Goal: Task Accomplishment & Management: Use online tool/utility

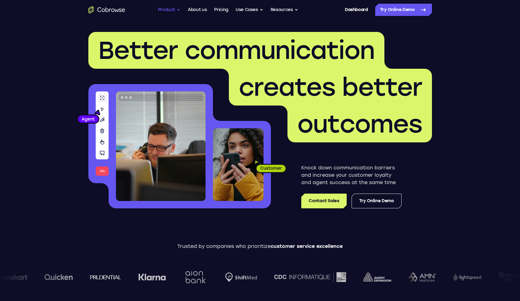
click at [175, 7] on button "Product" at bounding box center [169, 10] width 23 height 12
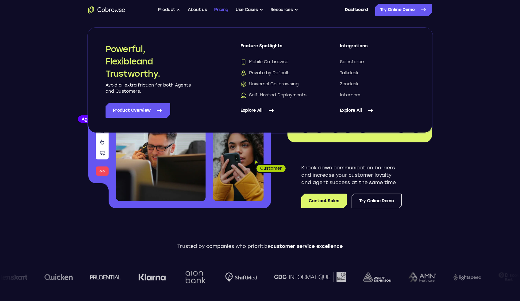
click at [225, 7] on link "Pricing" at bounding box center [221, 10] width 14 height 12
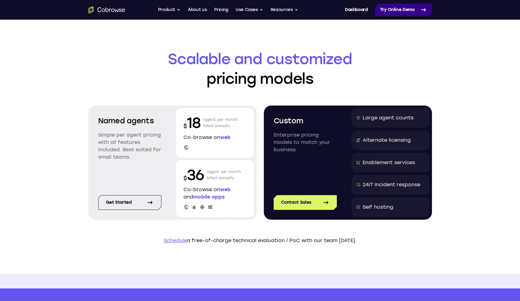
click at [404, 6] on link "Try Online Demo" at bounding box center [403, 10] width 57 height 12
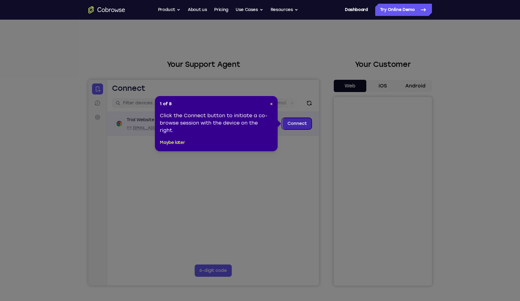
click at [294, 124] on link "Connect" at bounding box center [296, 123] width 29 height 11
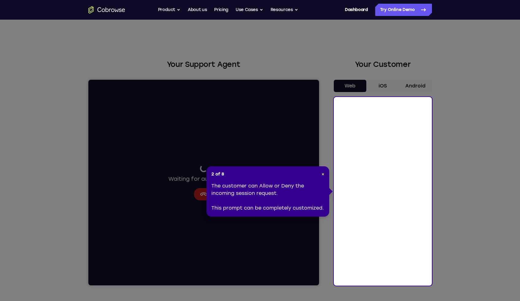
click at [325, 175] on div "2 of 8 × The customer can Allow or Deny the incoming session request. This prom…" at bounding box center [267, 191] width 123 height 50
click at [324, 175] on div "2 of 8 × The customer can Allow or Deny the incoming session request. This prom…" at bounding box center [267, 191] width 123 height 50
click at [323, 175] on span "×" at bounding box center [322, 173] width 3 height 5
